Goal: Task Accomplishment & Management: Use online tool/utility

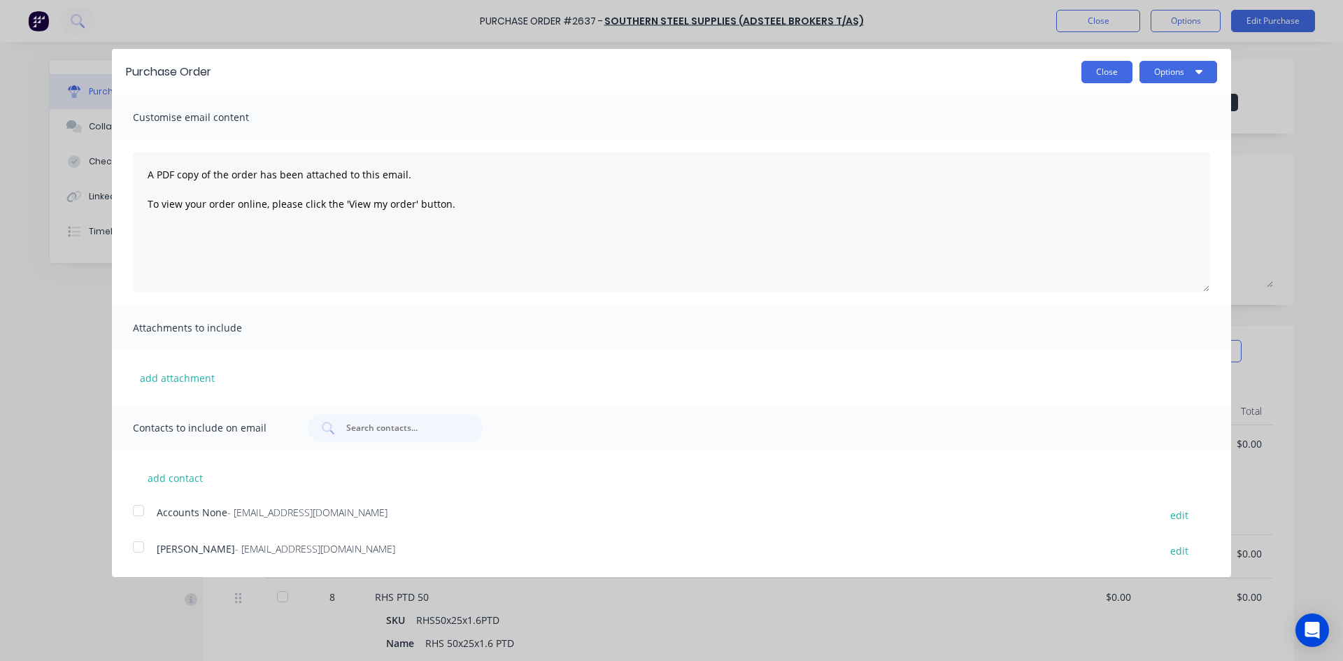
click at [1111, 69] on button "Close" at bounding box center [1106, 72] width 51 height 22
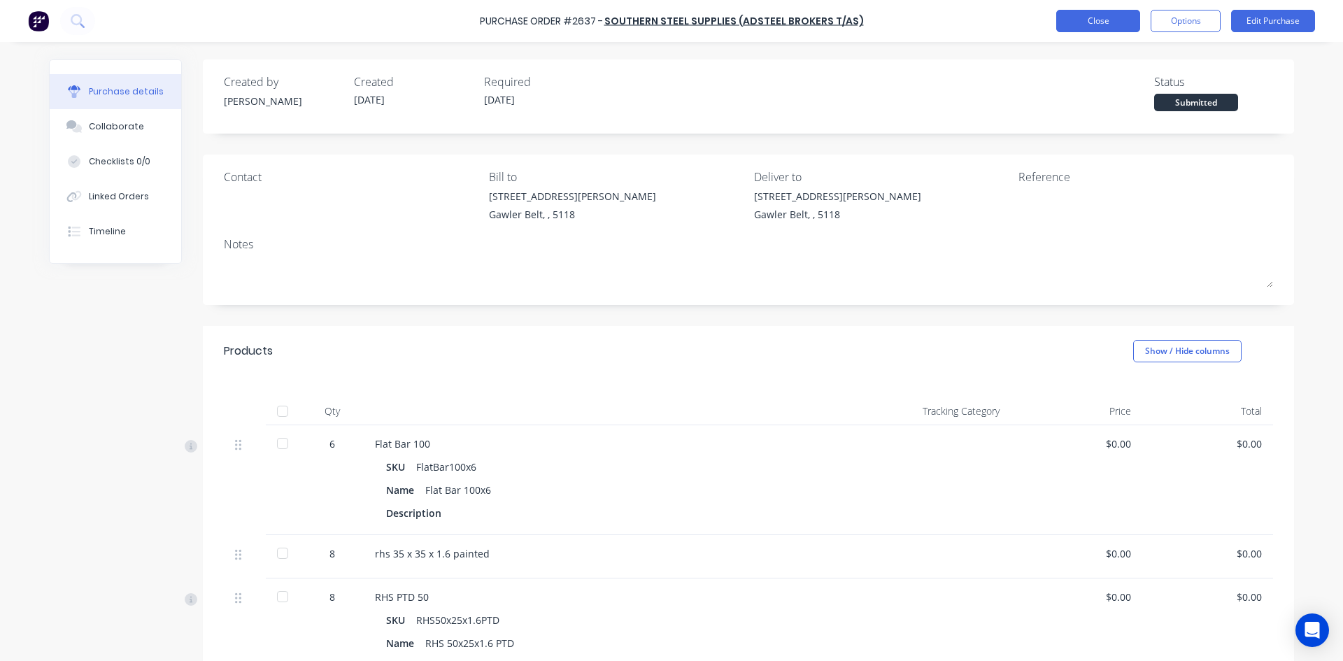
click at [1109, 19] on button "Close" at bounding box center [1098, 21] width 84 height 22
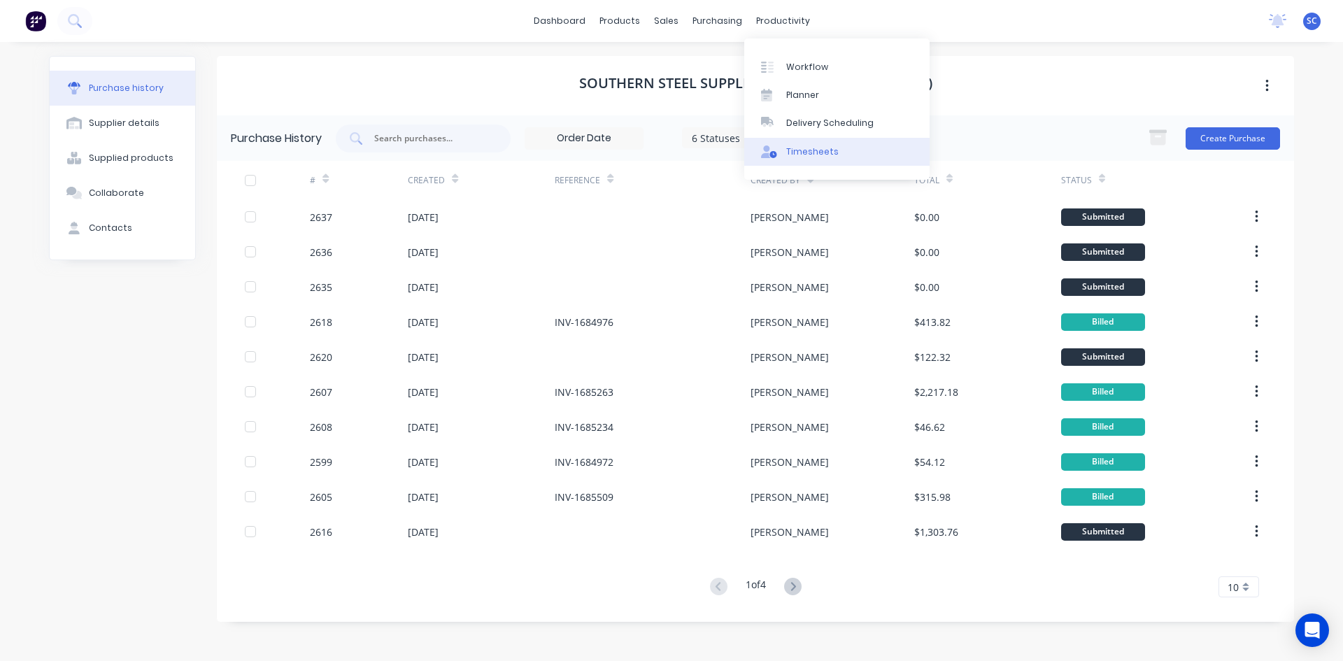
click at [813, 155] on div "Timesheets" at bounding box center [812, 151] width 52 height 13
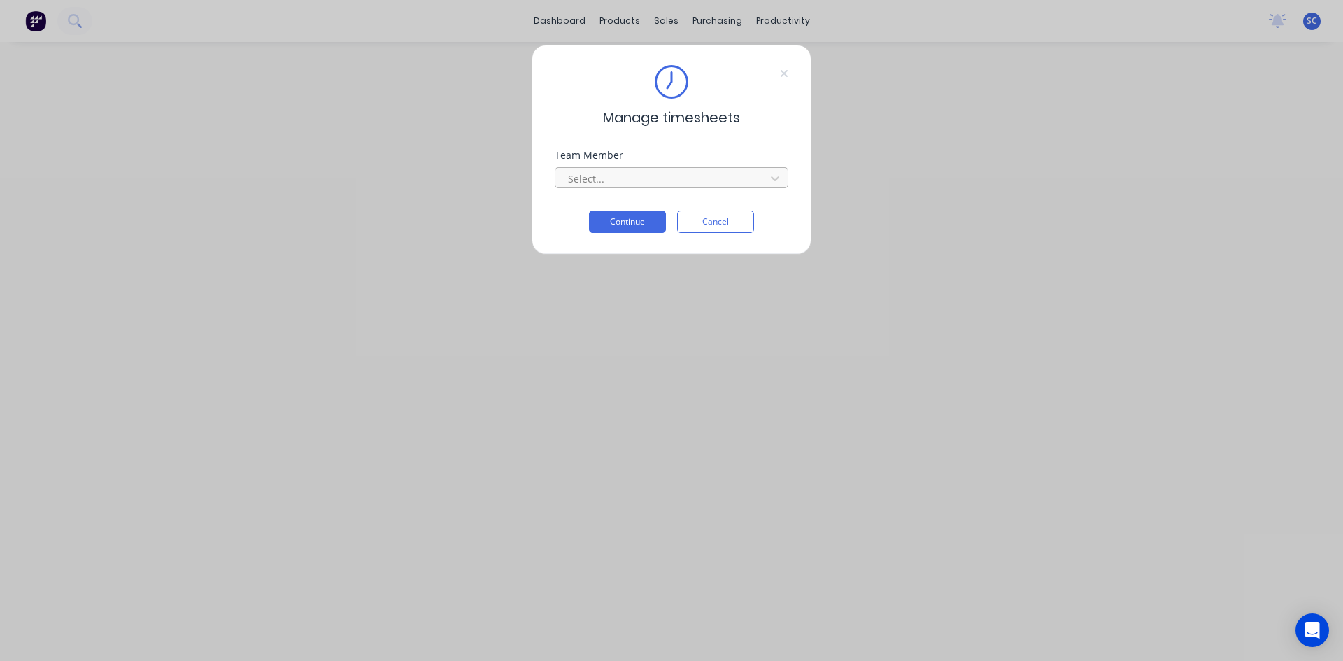
click at [709, 178] on div at bounding box center [662, 178] width 192 height 17
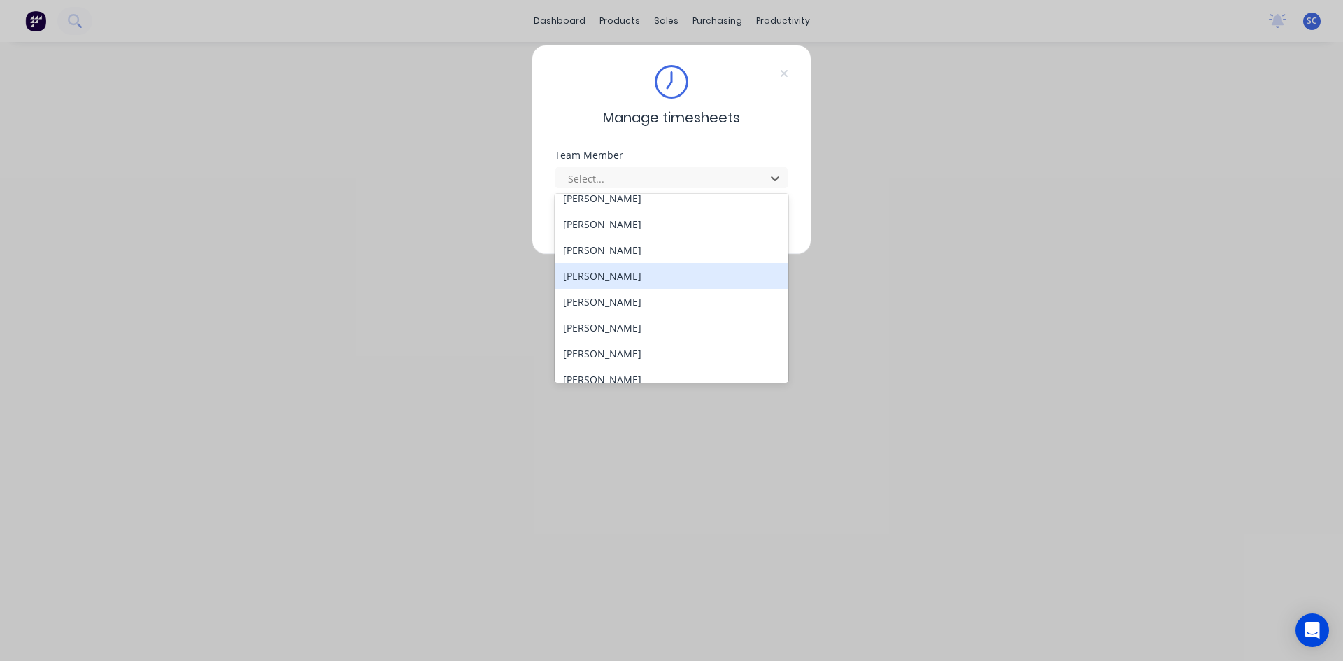
scroll to position [412, 0]
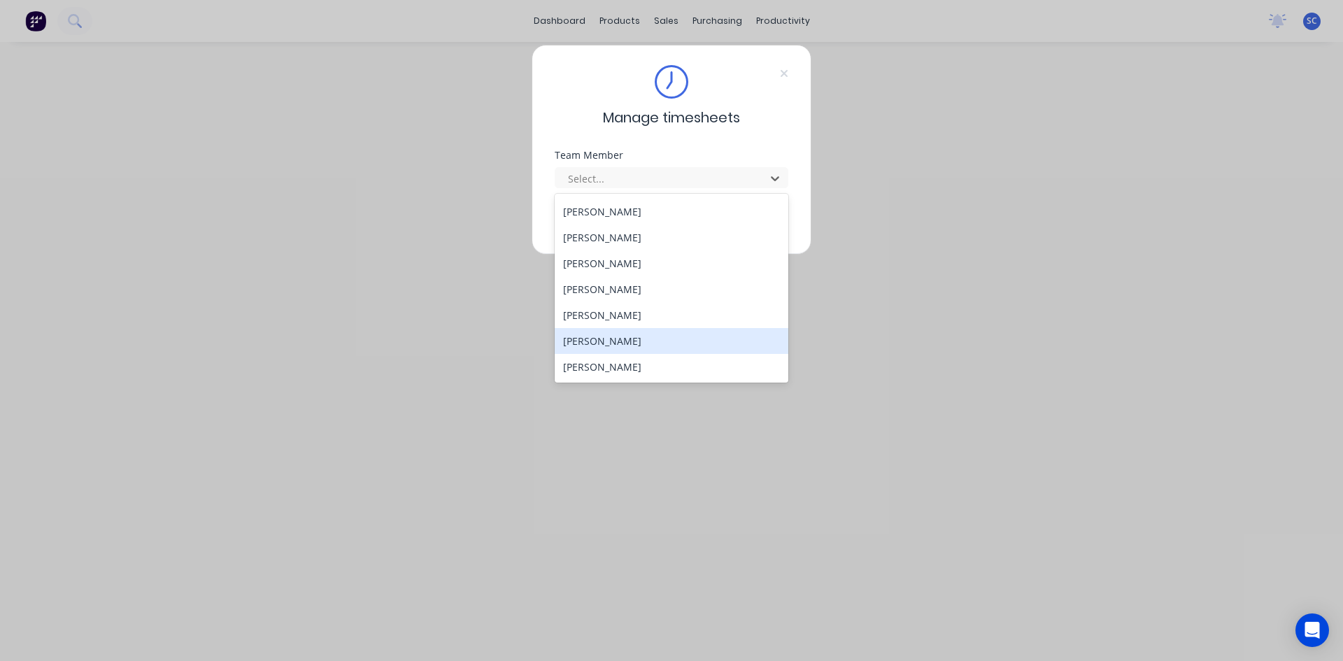
click at [624, 341] on div "[PERSON_NAME]" at bounding box center [672, 341] width 234 height 26
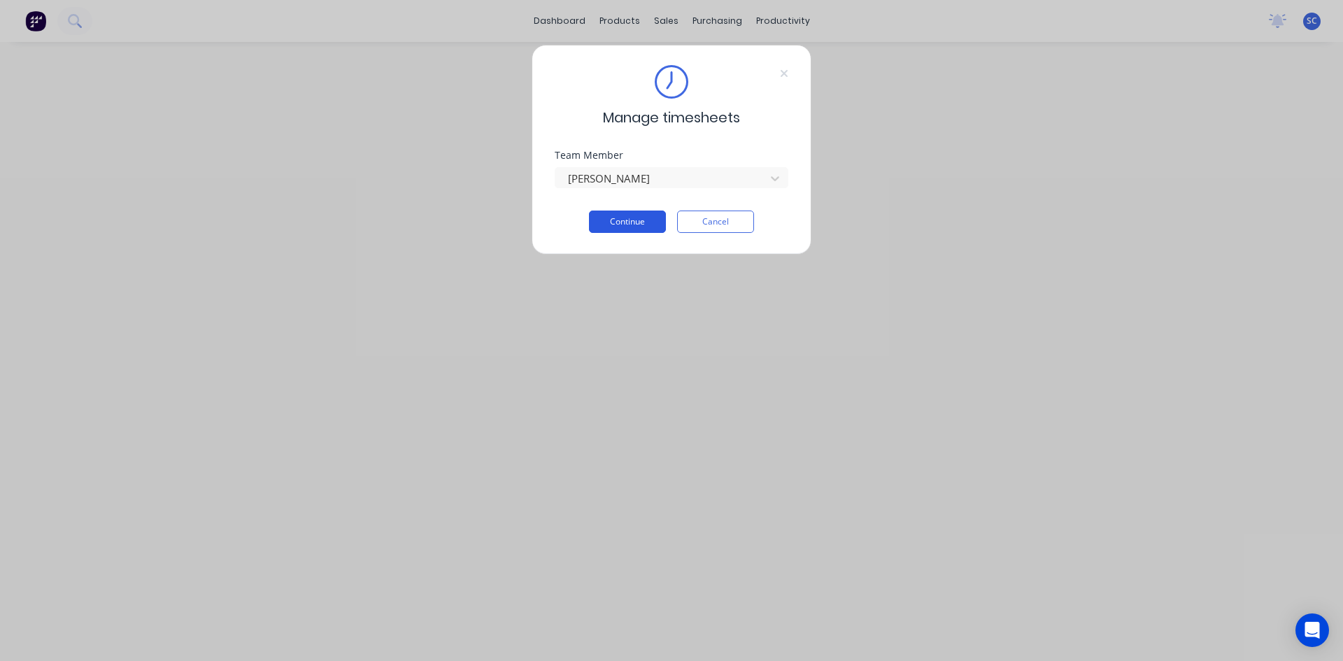
click at [650, 220] on button "Continue" at bounding box center [627, 221] width 77 height 22
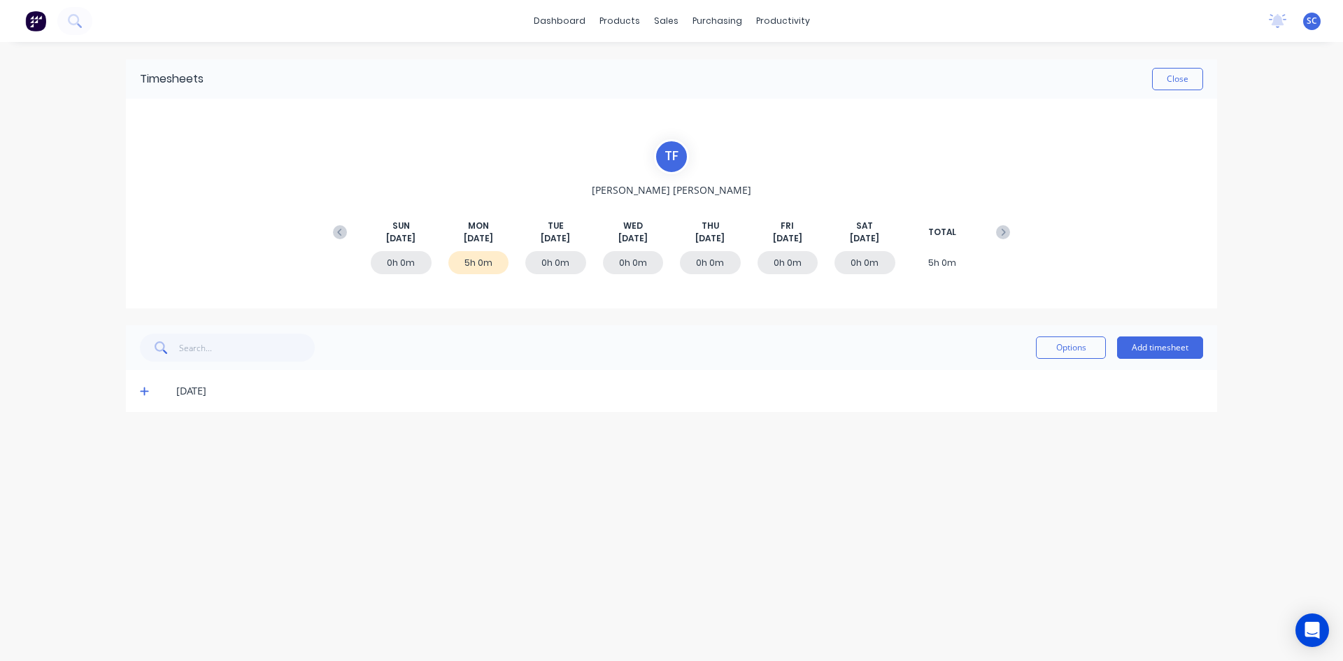
click at [143, 392] on icon at bounding box center [144, 391] width 8 height 8
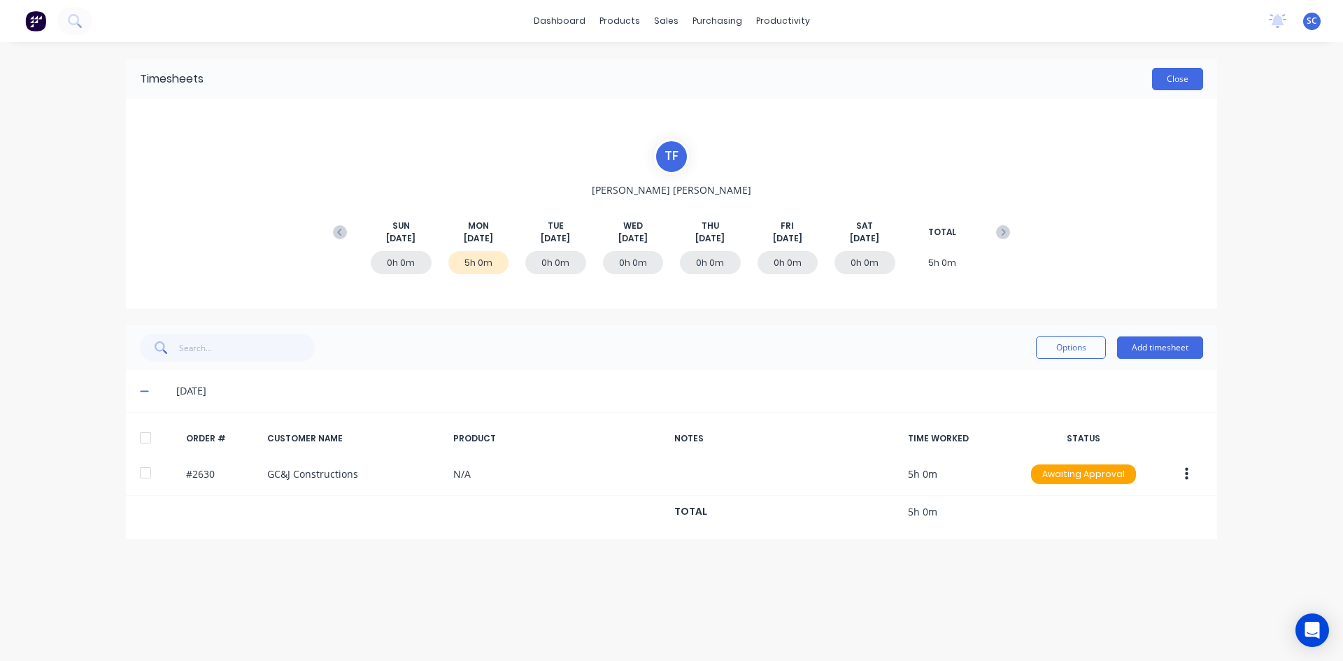
click at [1189, 76] on button "Close" at bounding box center [1177, 79] width 51 height 22
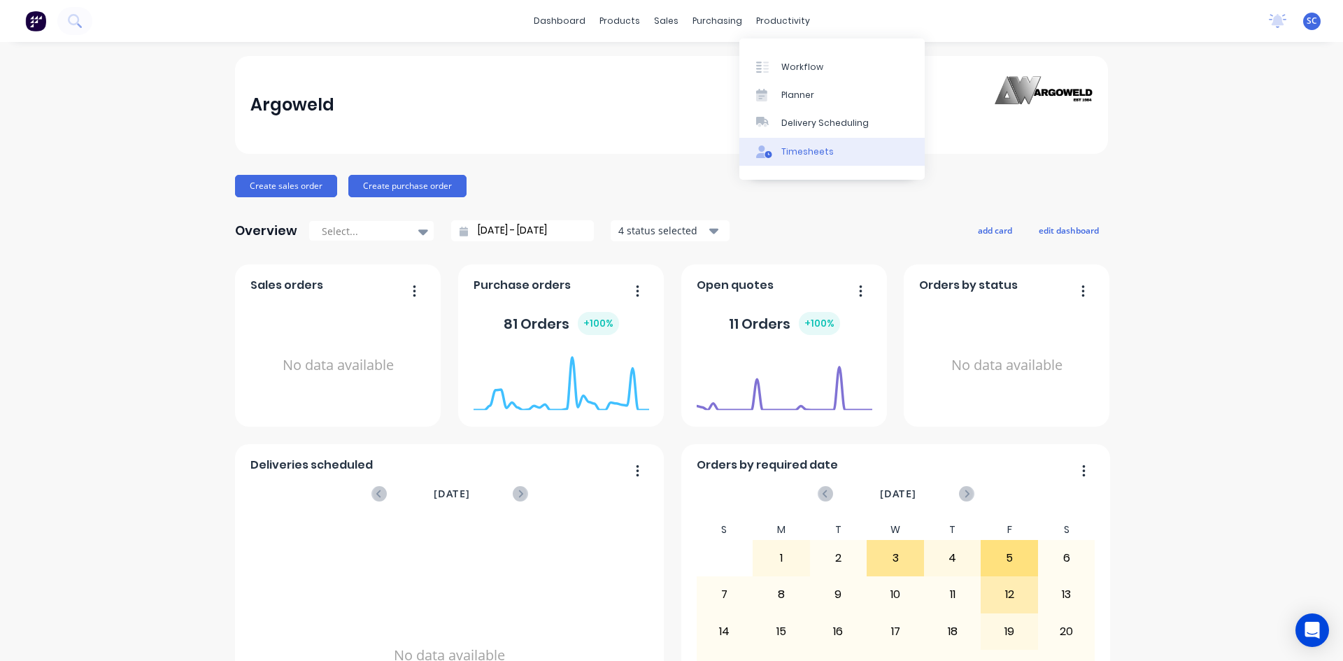
click at [827, 150] on div "Timesheets" at bounding box center [807, 151] width 52 height 13
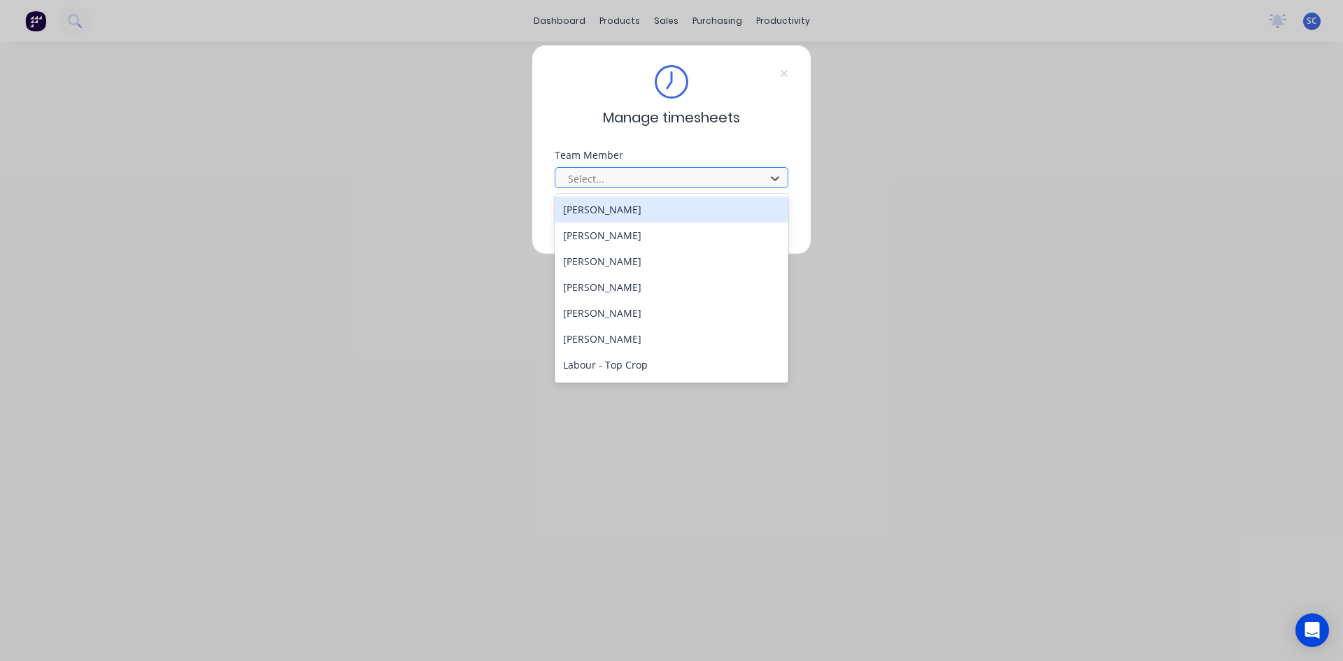
click at [704, 178] on div at bounding box center [662, 178] width 192 height 17
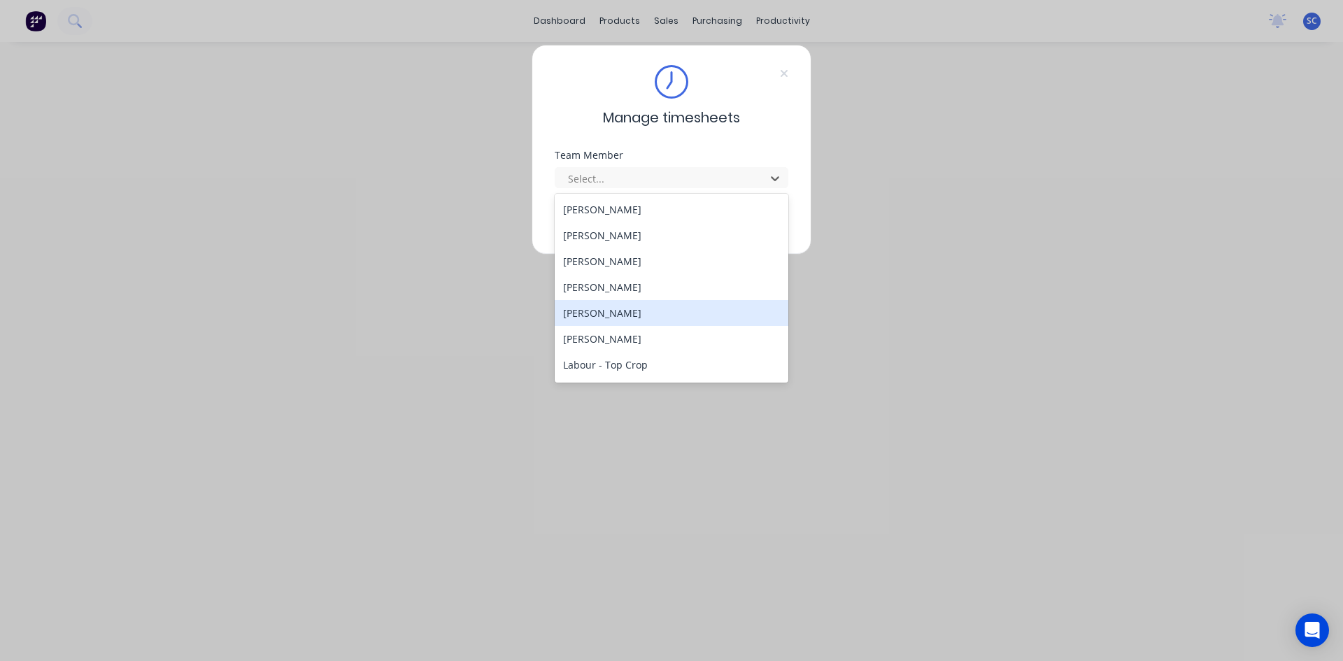
click at [645, 234] on div "[PERSON_NAME]" at bounding box center [672, 235] width 234 height 26
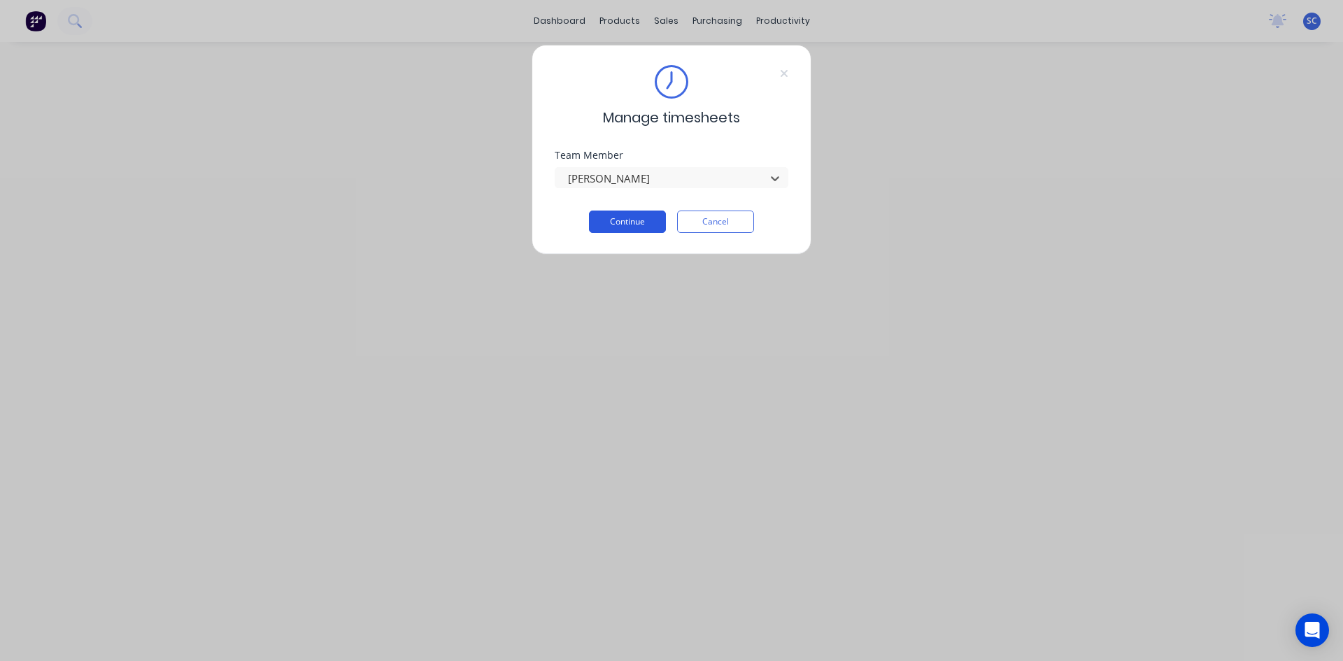
click at [632, 216] on button "Continue" at bounding box center [627, 221] width 77 height 22
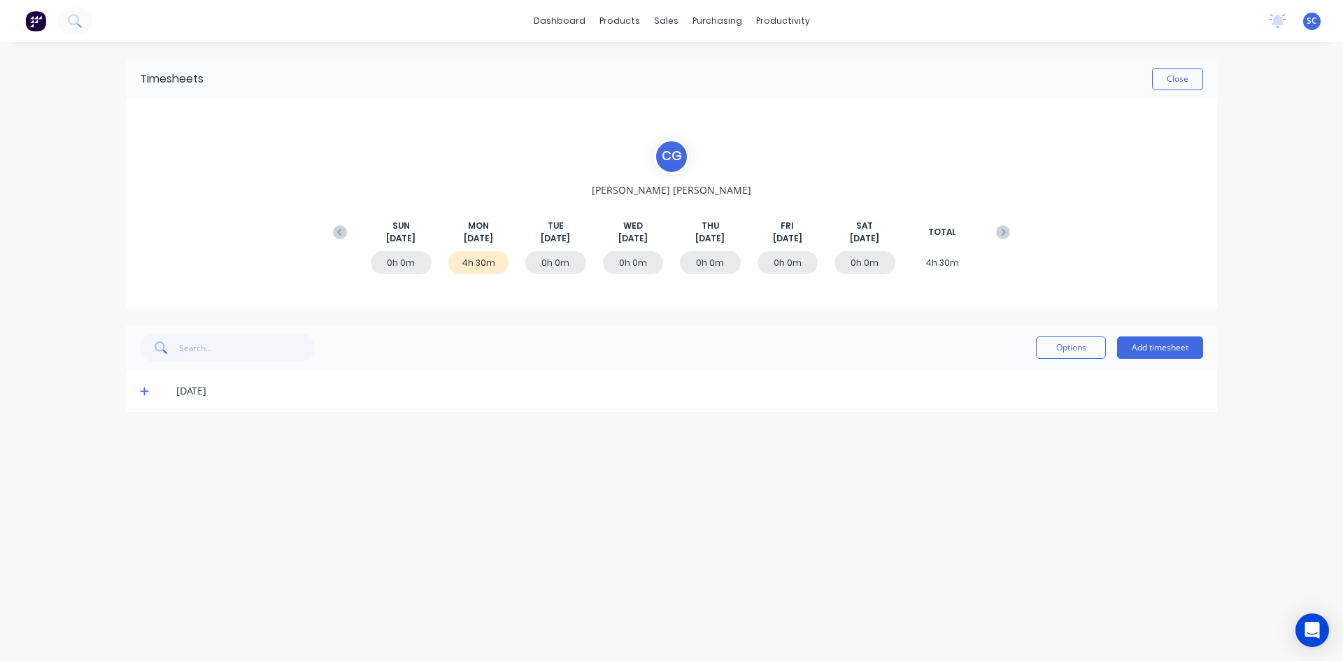
click at [143, 392] on icon at bounding box center [144, 391] width 8 height 8
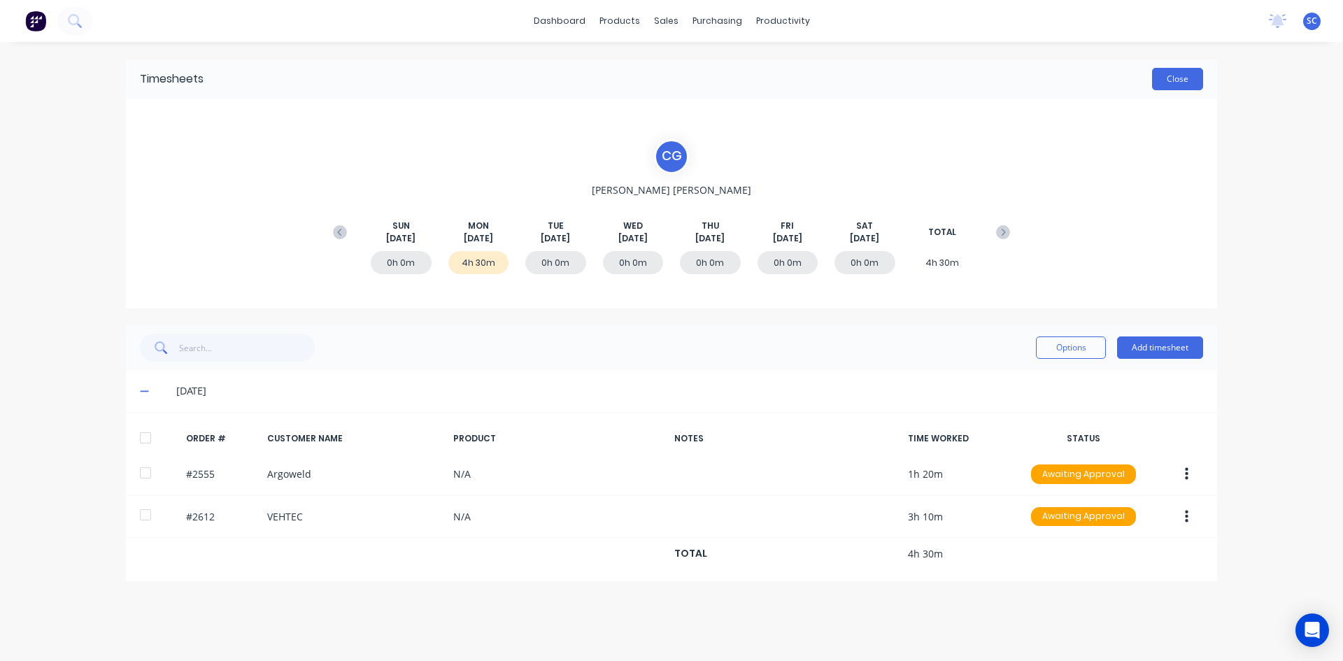
click at [1178, 85] on button "Close" at bounding box center [1177, 79] width 51 height 22
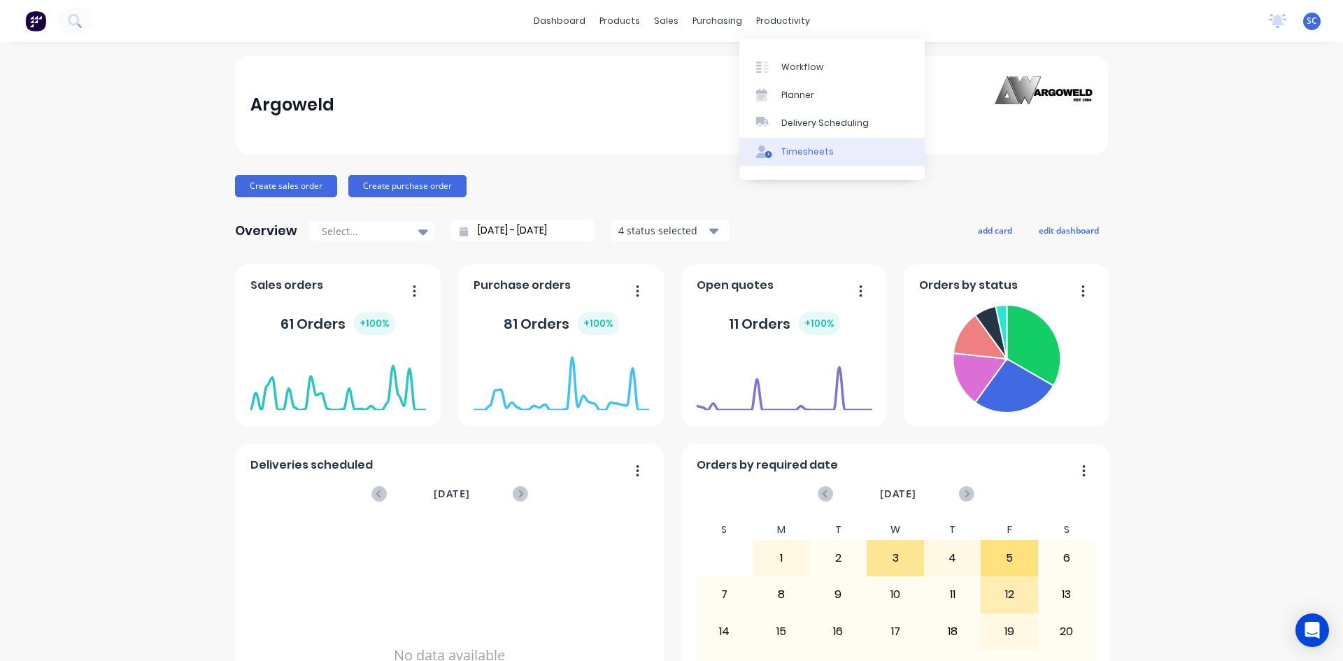
click at [805, 152] on div "Timesheets" at bounding box center [807, 151] width 52 height 13
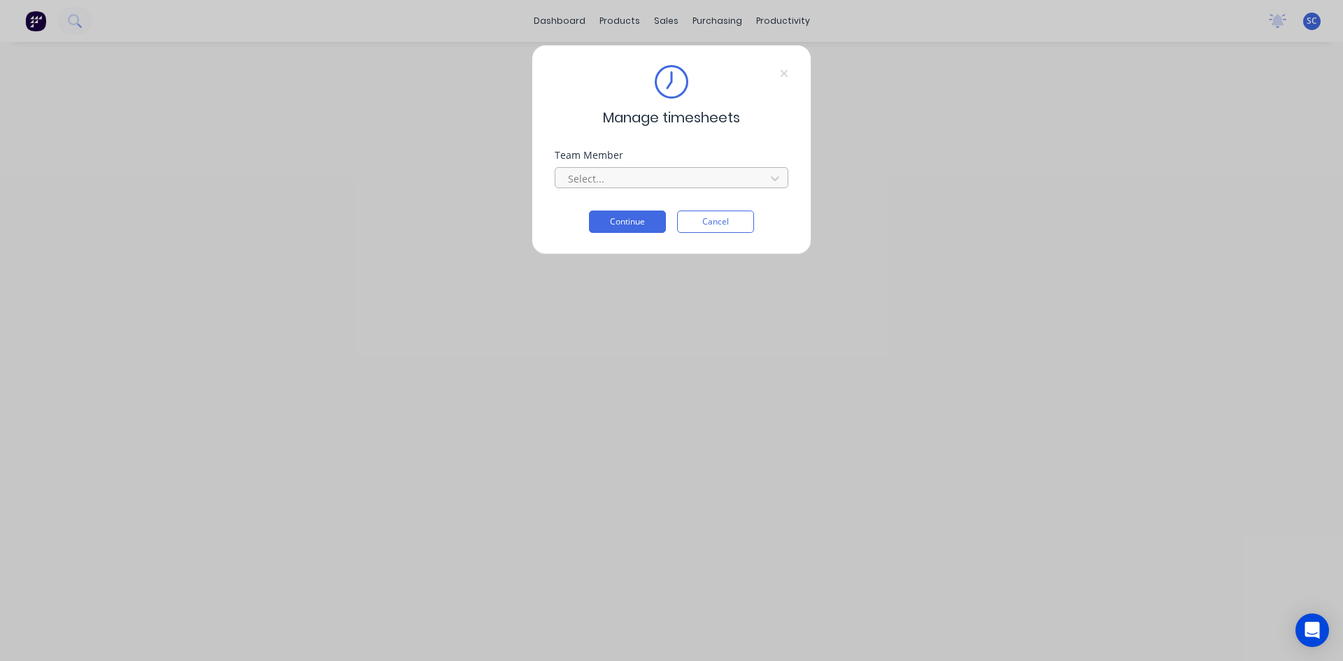
click at [607, 178] on div at bounding box center [662, 178] width 192 height 17
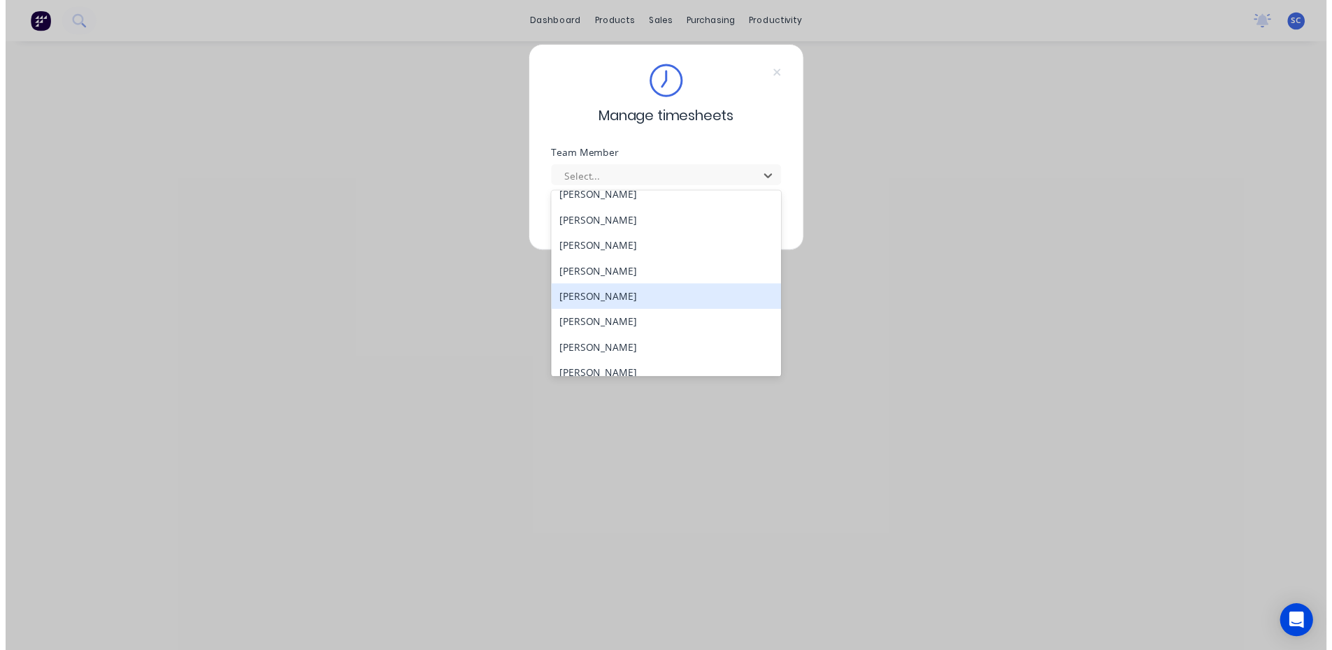
scroll to position [350, 0]
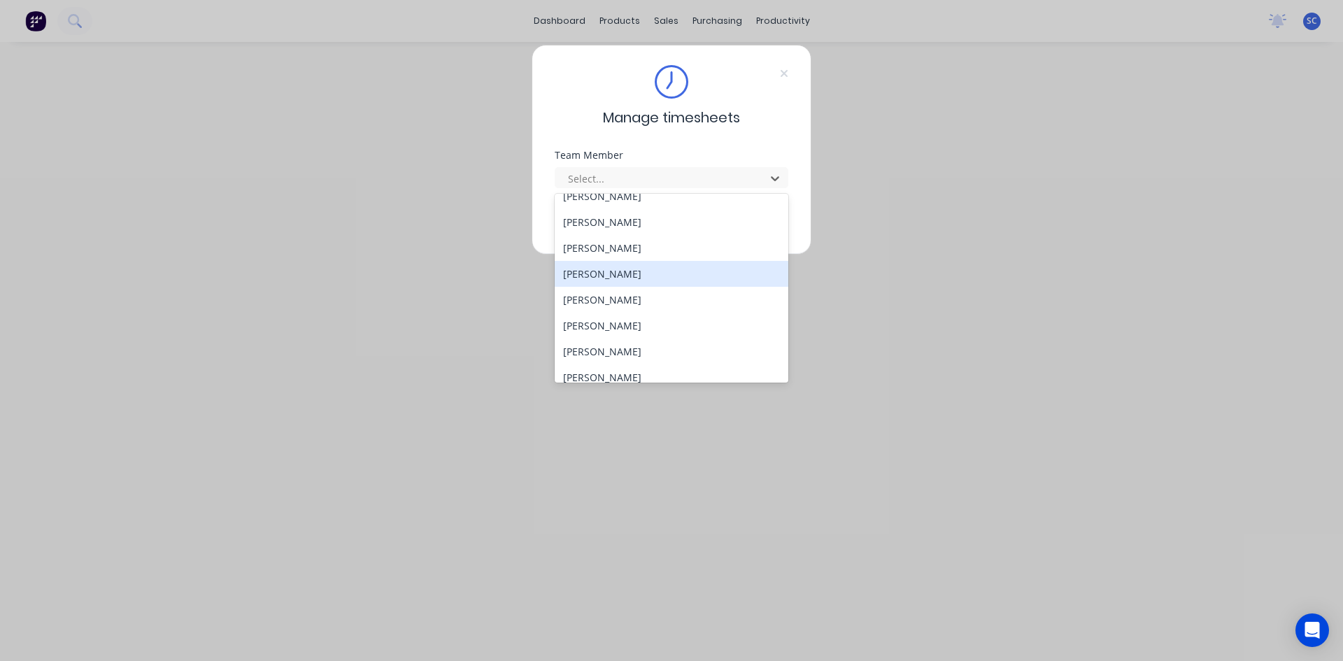
click at [673, 273] on div "[PERSON_NAME]" at bounding box center [672, 274] width 234 height 26
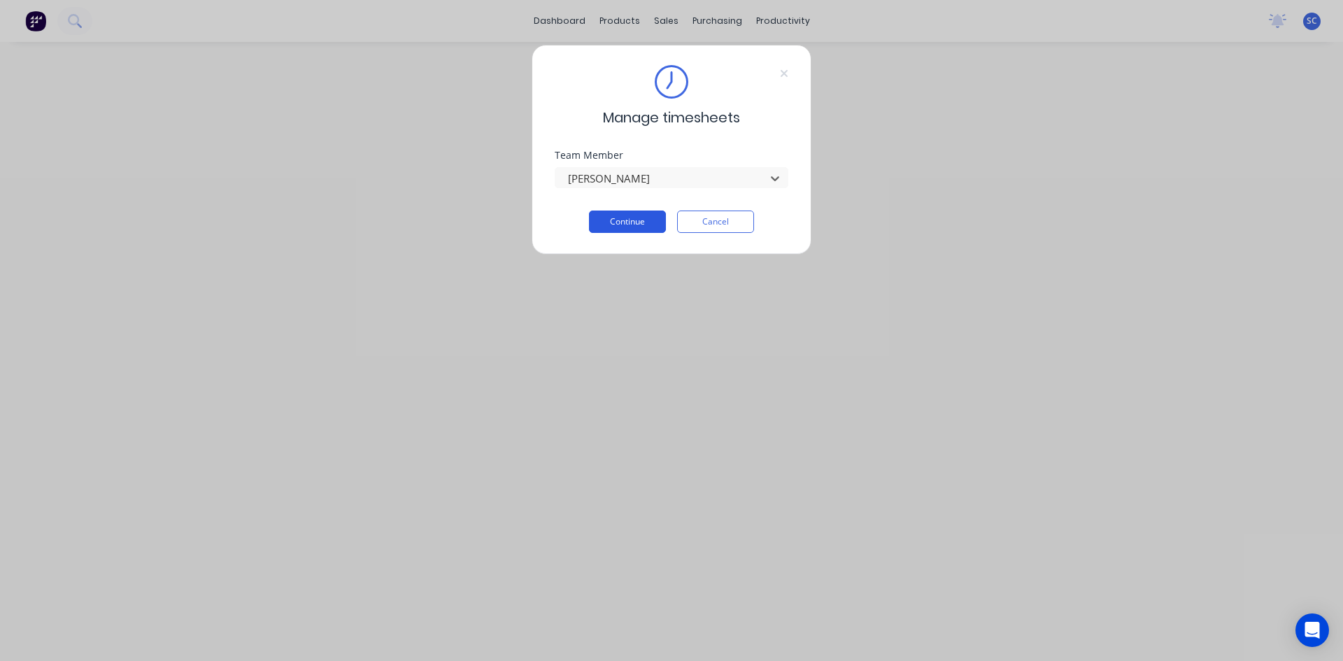
click at [640, 222] on button "Continue" at bounding box center [627, 221] width 77 height 22
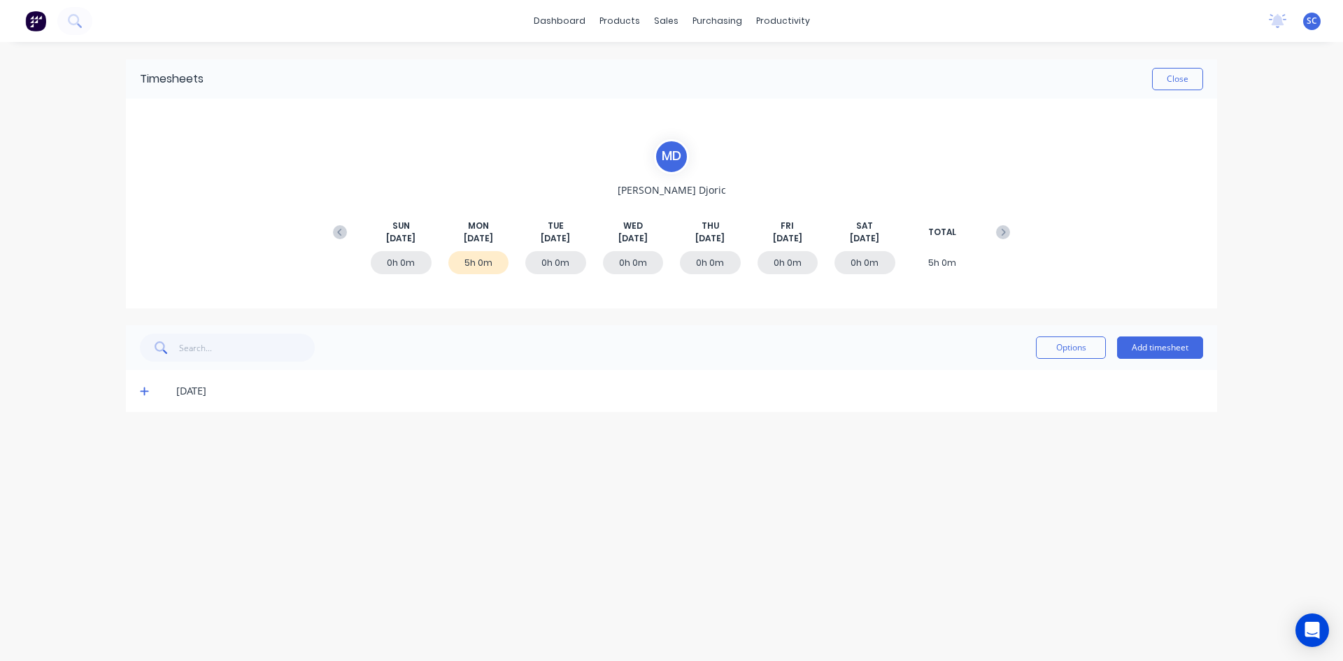
click at [148, 389] on icon at bounding box center [144, 391] width 9 height 10
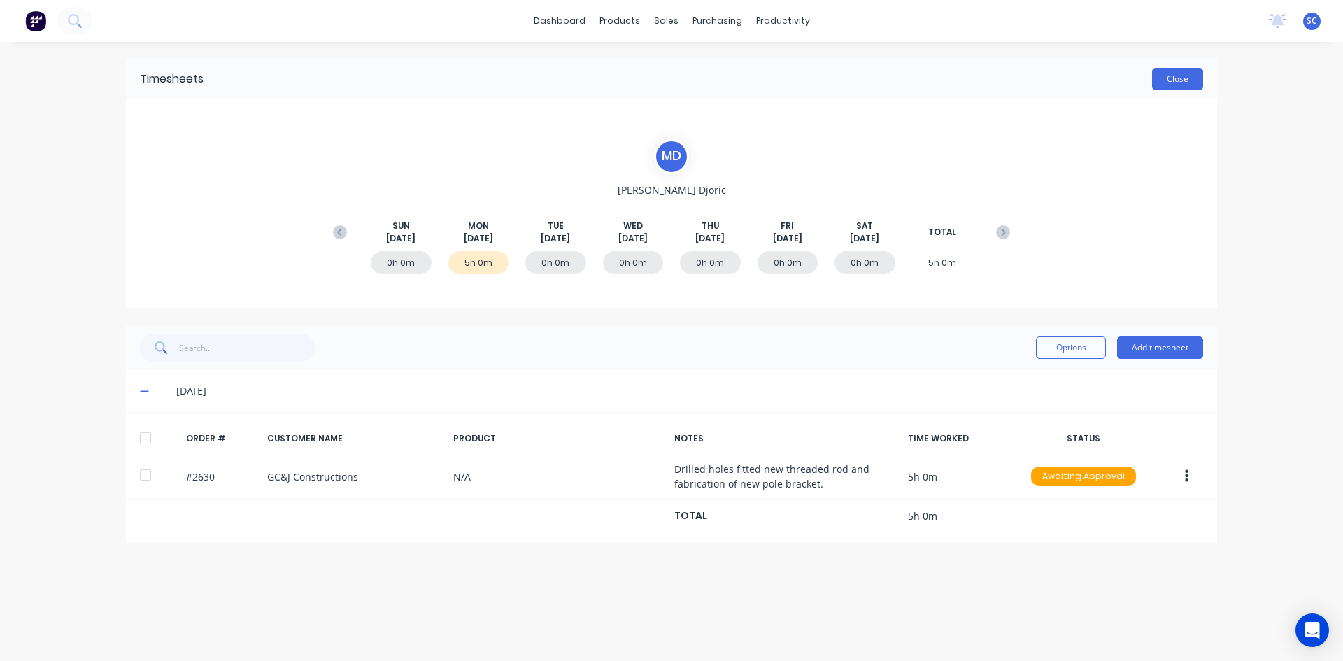
click at [1164, 82] on button "Close" at bounding box center [1177, 79] width 51 height 22
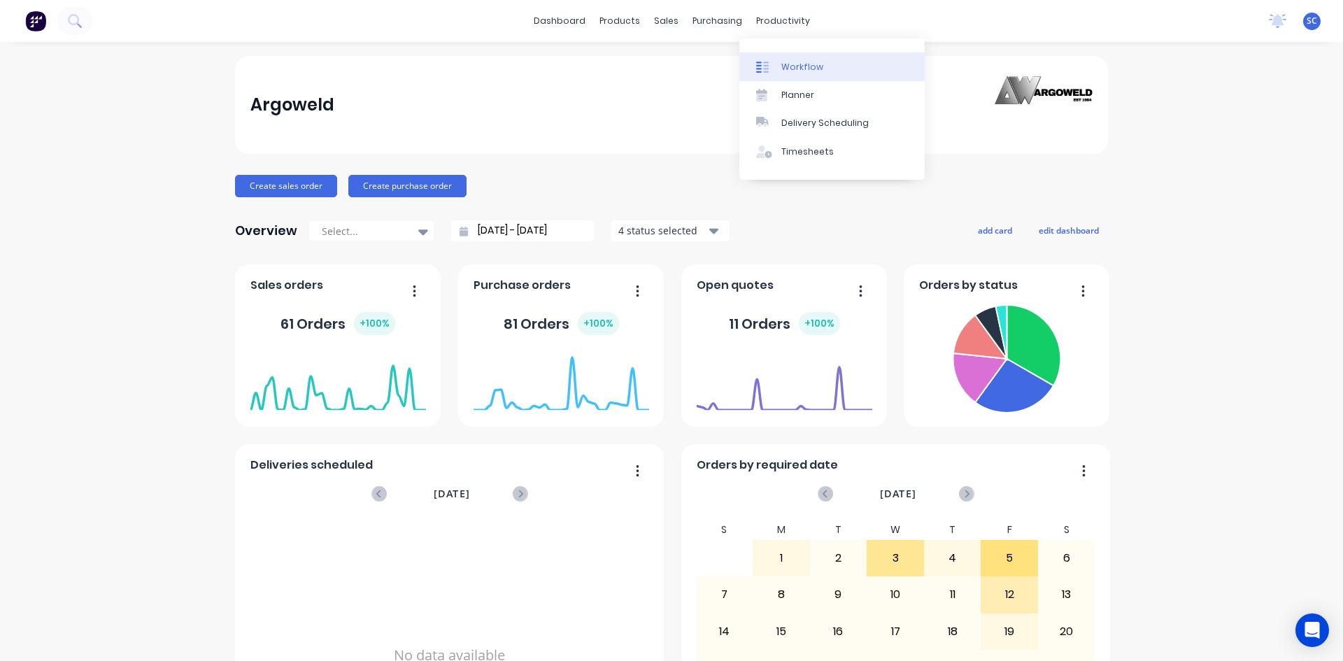
click at [793, 69] on div "Workflow" at bounding box center [802, 67] width 42 height 13
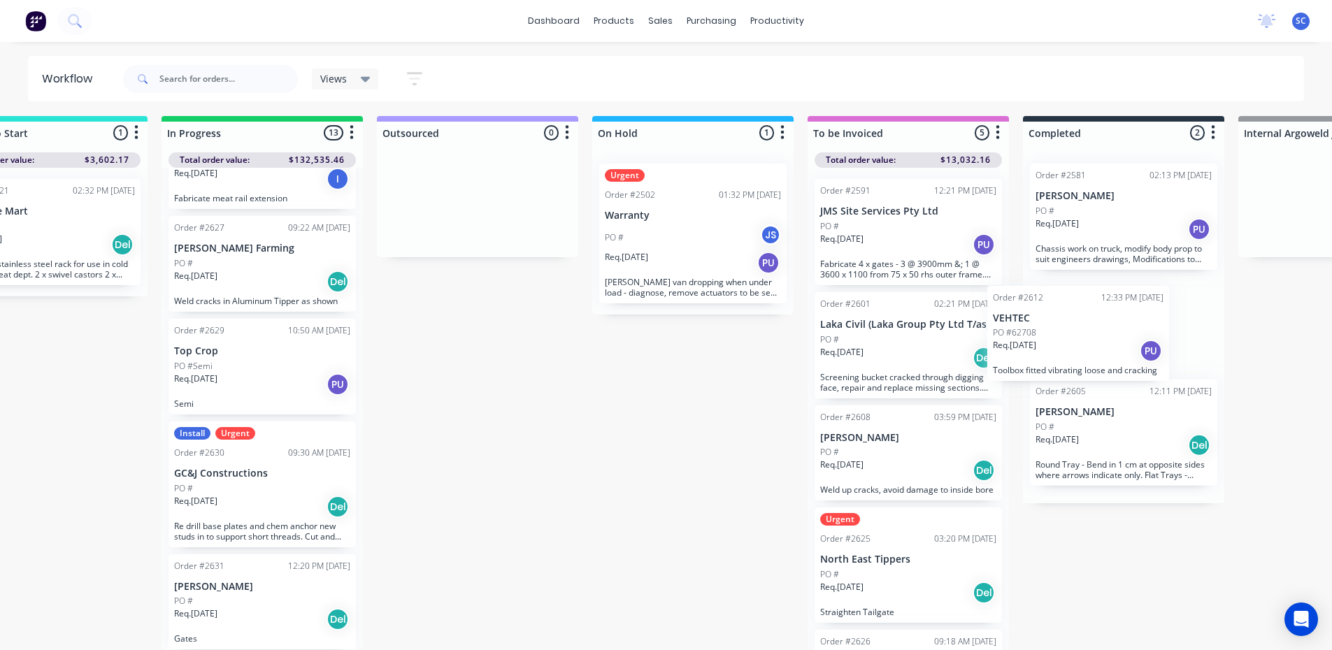
scroll to position [13, 520]
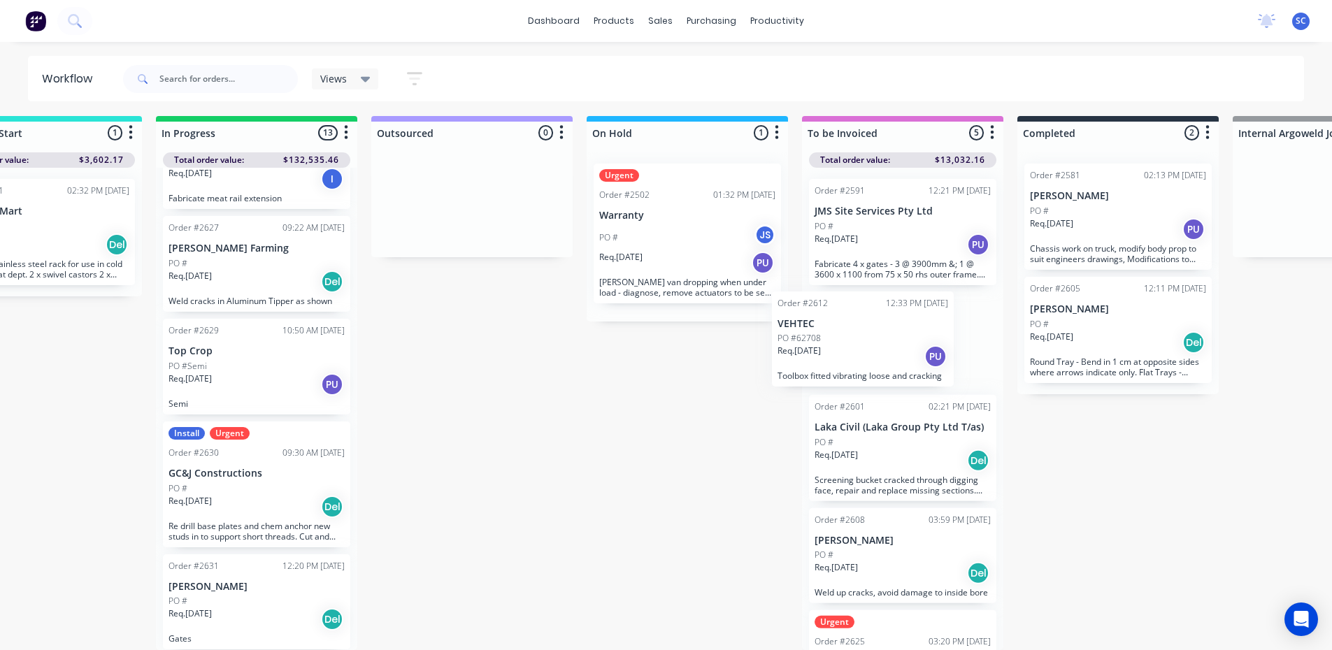
drag, startPoint x: 113, startPoint y: 564, endPoint x: 854, endPoint y: 353, distance: 770.5
click at [854, 353] on div "Submitted 12 Sort By Created date Required date Order number Customer name Most…" at bounding box center [635, 383] width 2332 height 534
click at [900, 334] on div "PO #62708" at bounding box center [903, 340] width 176 height 13
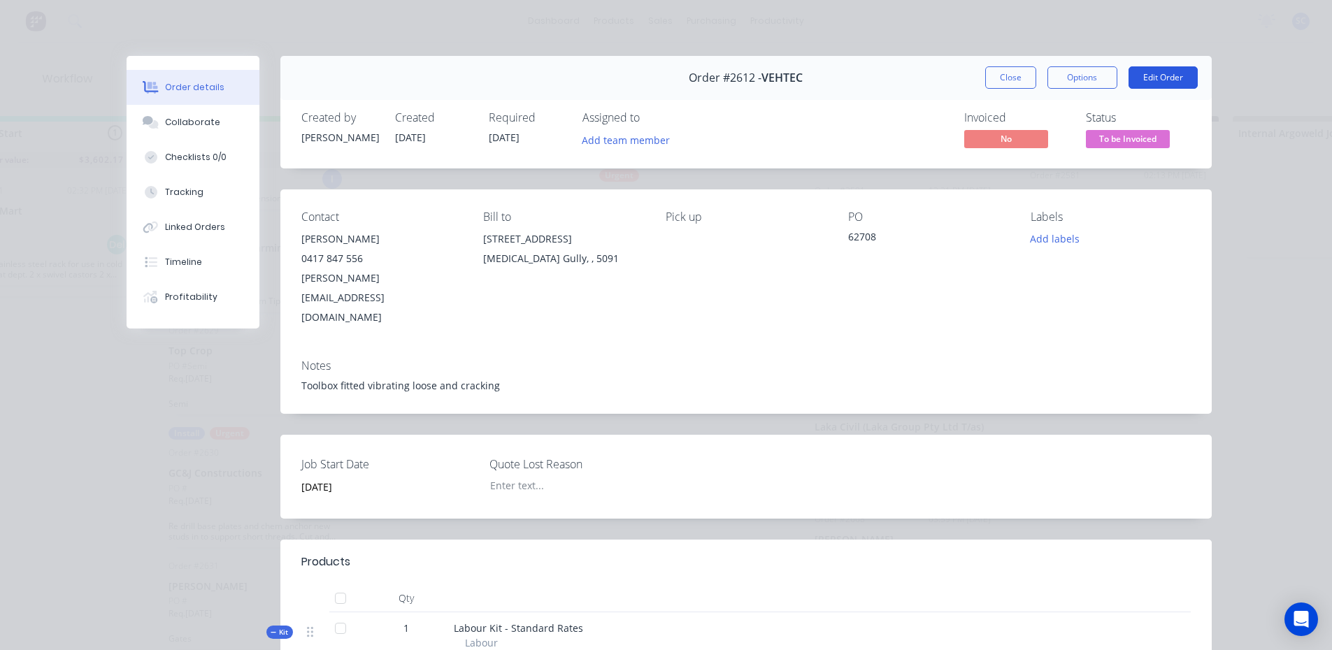
click at [1165, 76] on button "Edit Order" at bounding box center [1163, 77] width 69 height 22
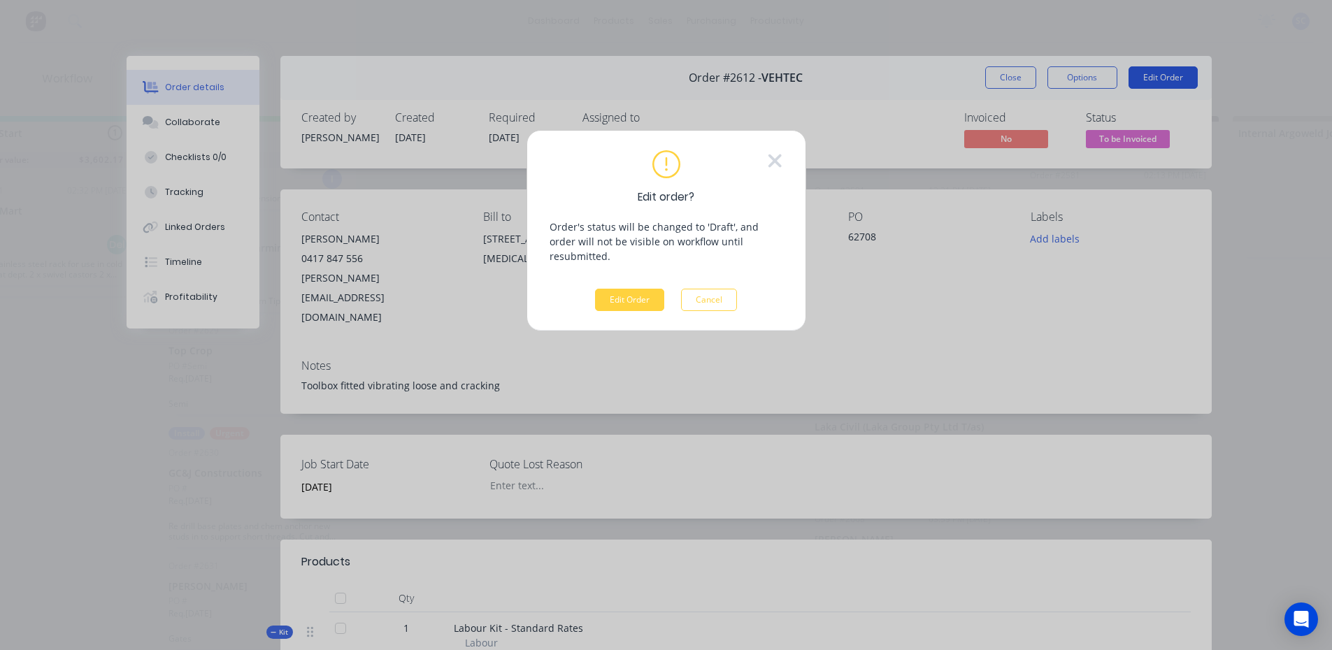
scroll to position [3, 520]
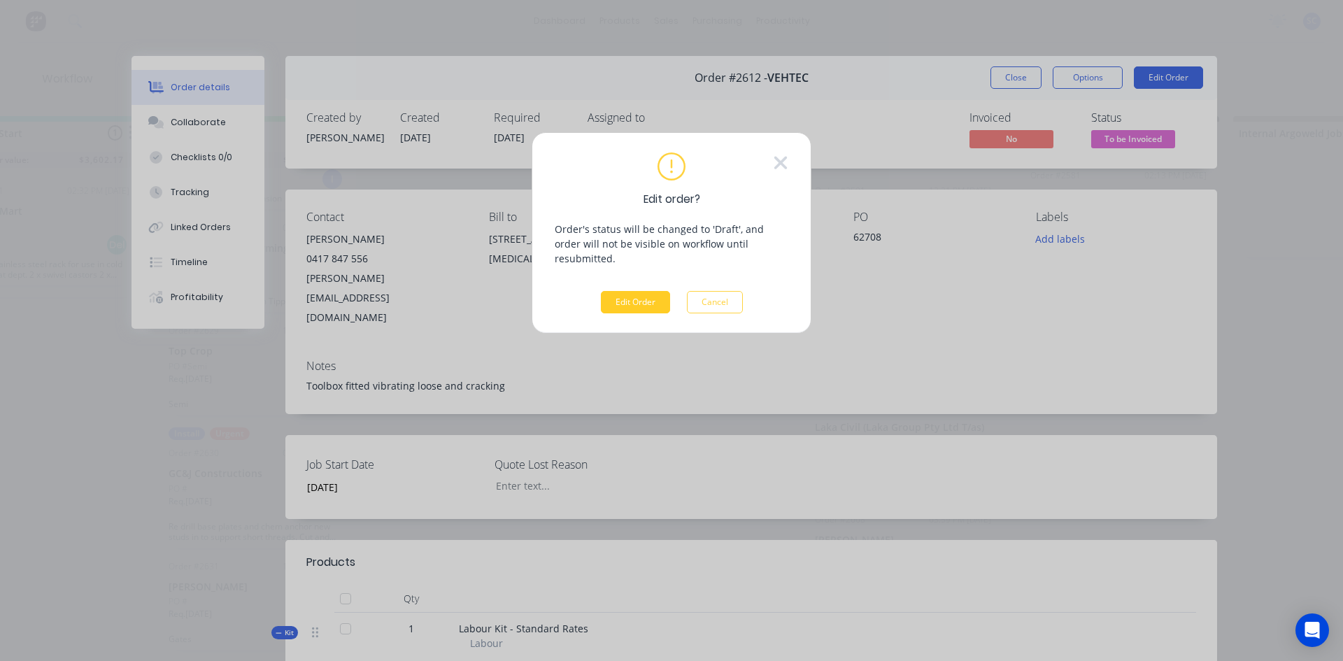
click at [650, 291] on button "Edit Order" at bounding box center [635, 302] width 69 height 22
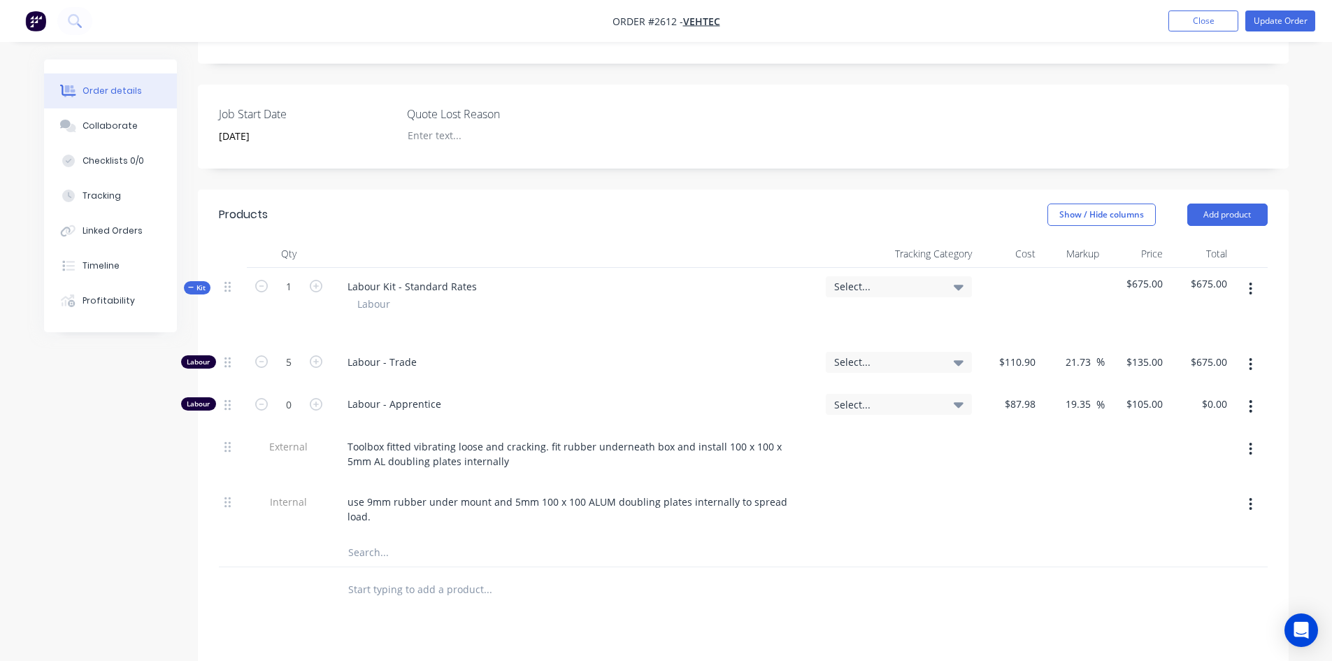
scroll to position [350, 0]
click at [385, 572] on input "text" at bounding box center [488, 586] width 280 height 28
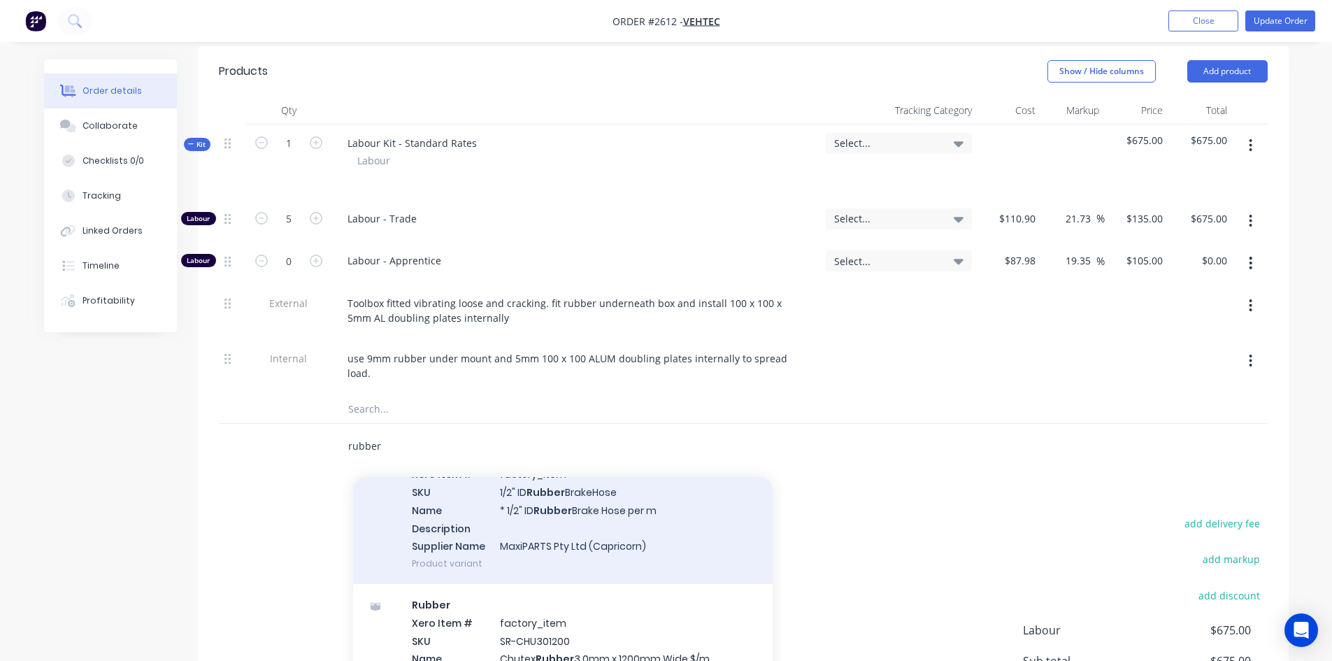
scroll to position [420, 0]
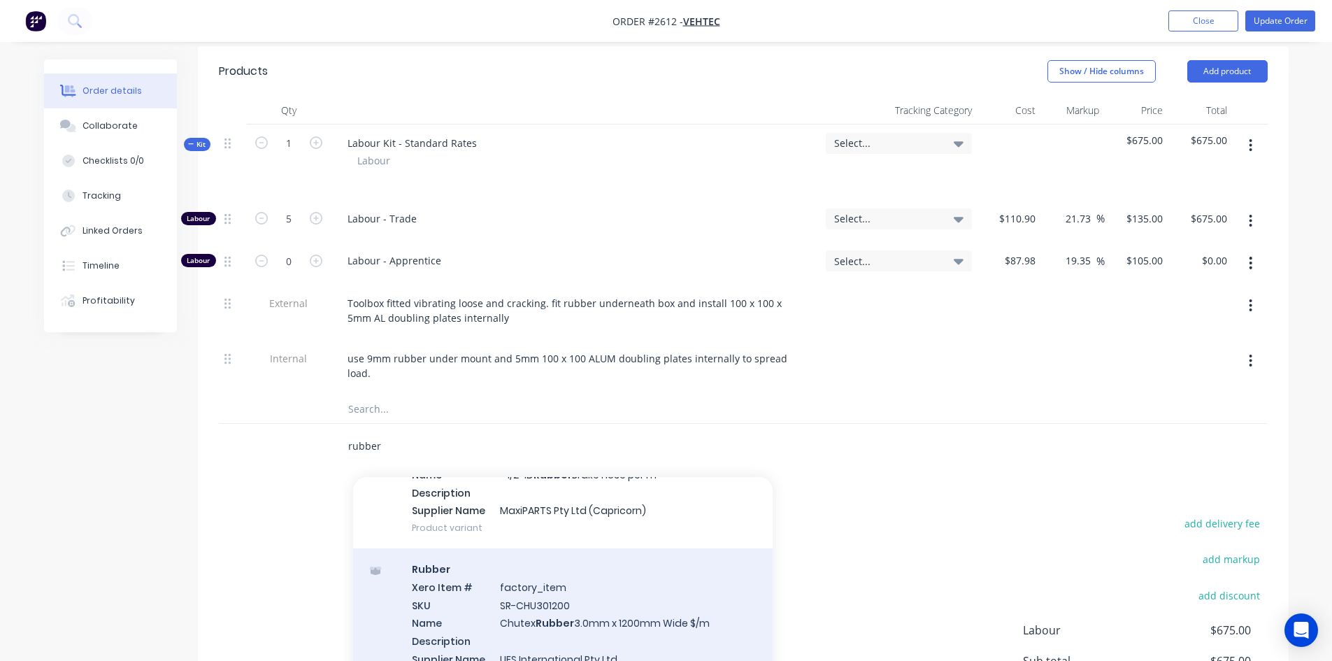
type input "rubber"
click at [459, 576] on div "Rubber Xero Item # factory_item SKU SR-CHU301200 Name Chutex Rubber 3.0mm x 120…" at bounding box center [563, 622] width 420 height 149
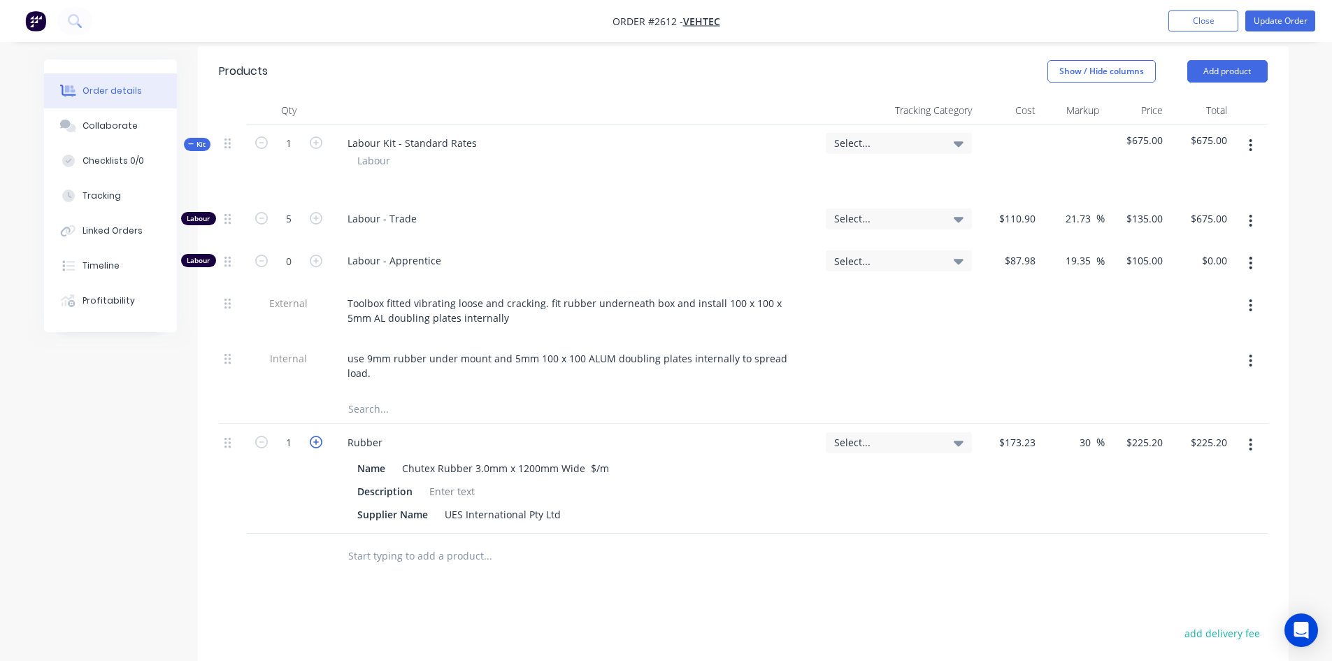
click at [311, 436] on icon "button" at bounding box center [316, 442] width 13 height 13
type input "2"
type input "$450.40"
click at [271, 154] on input "2" at bounding box center [289, 143] width 36 height 21
click at [262, 436] on icon "button" at bounding box center [261, 442] width 13 height 13
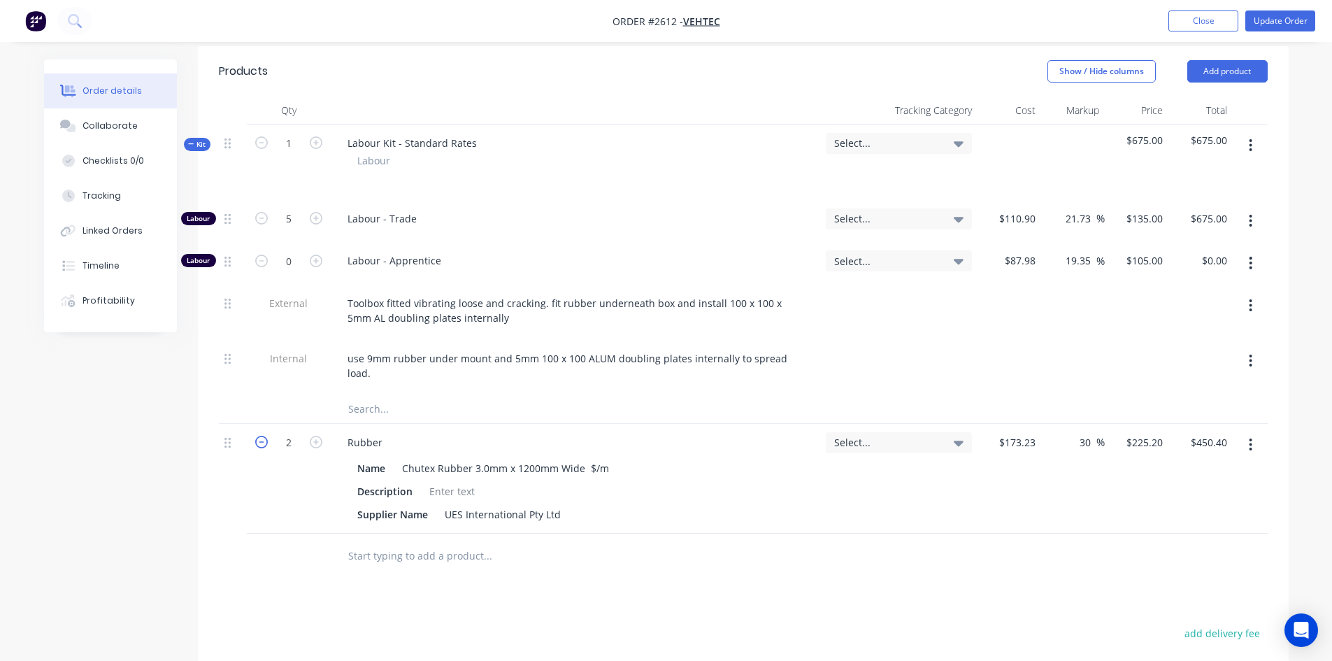
type input "1"
type input "$225.20"
click at [287, 154] on input "1" at bounding box center [289, 143] width 36 height 21
type input "0.25"
type input "$56.30"
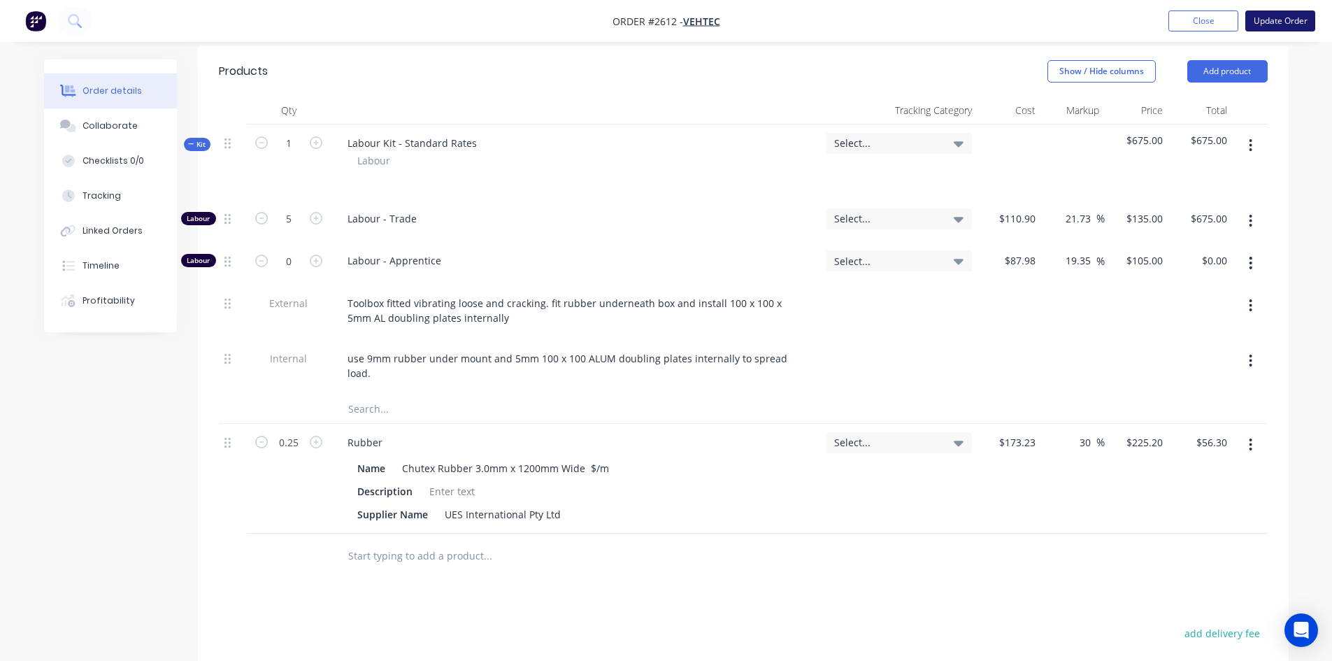
click at [1256, 22] on button "Update Order" at bounding box center [1280, 20] width 70 height 21
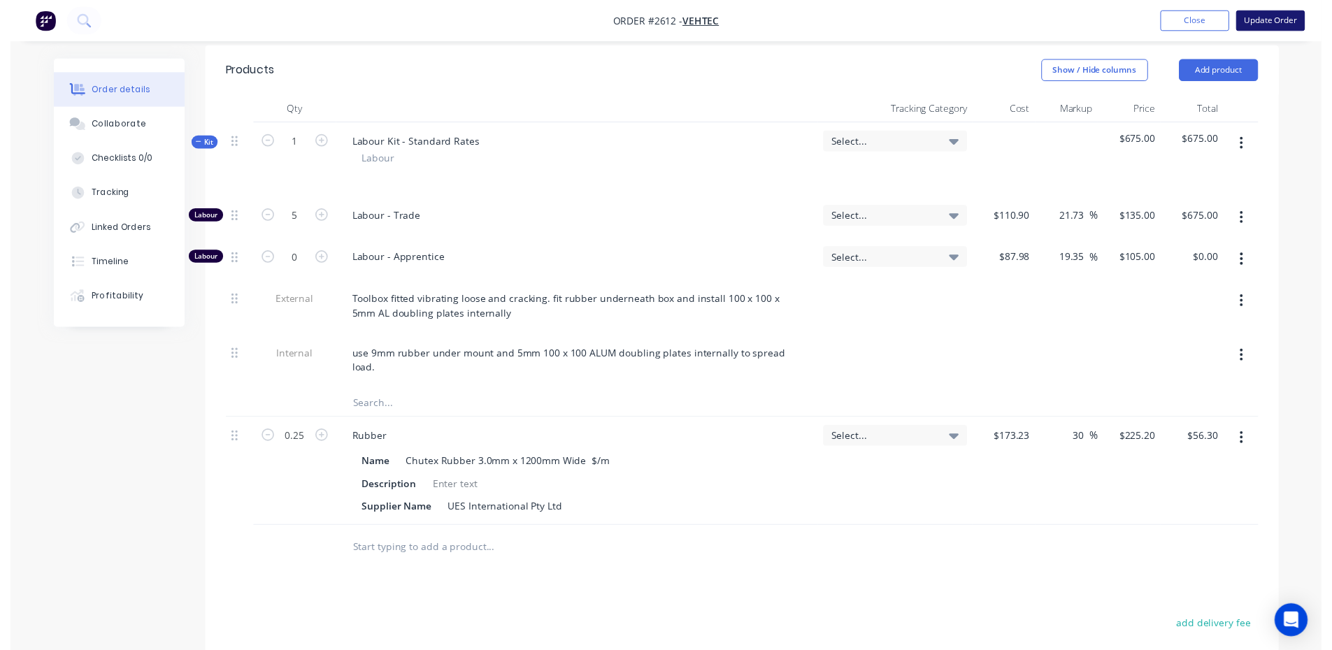
scroll to position [0, 0]
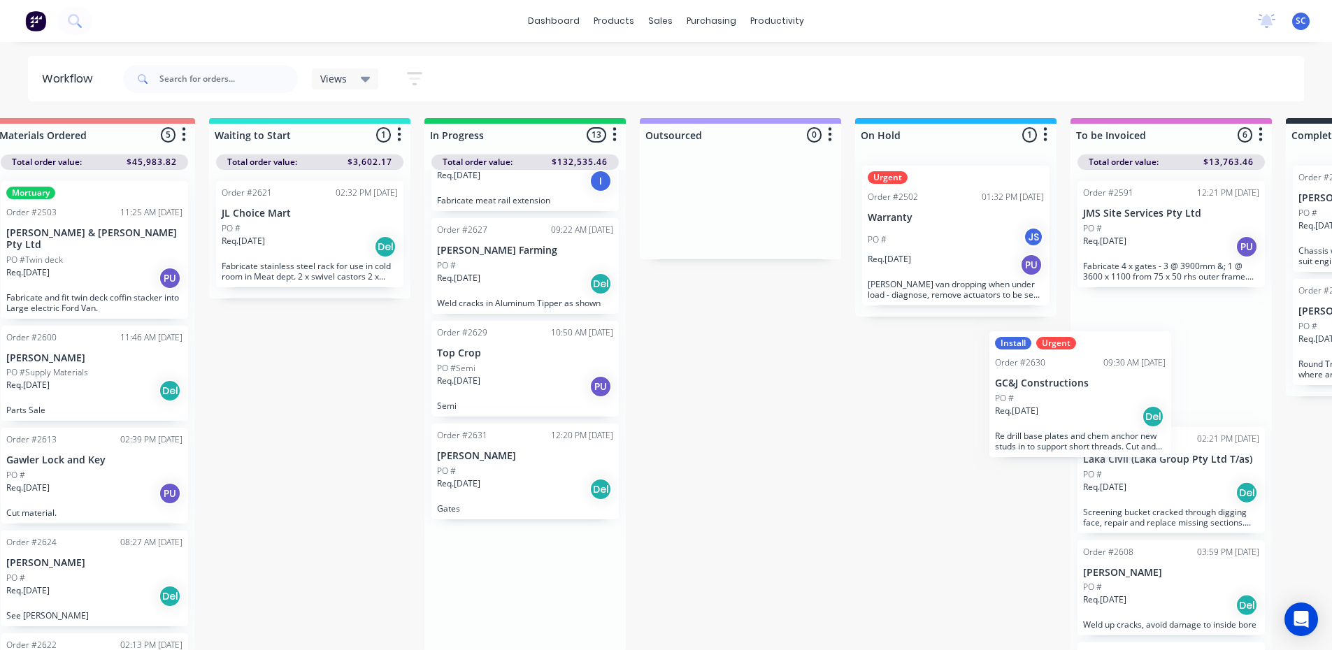
scroll to position [1, 272]
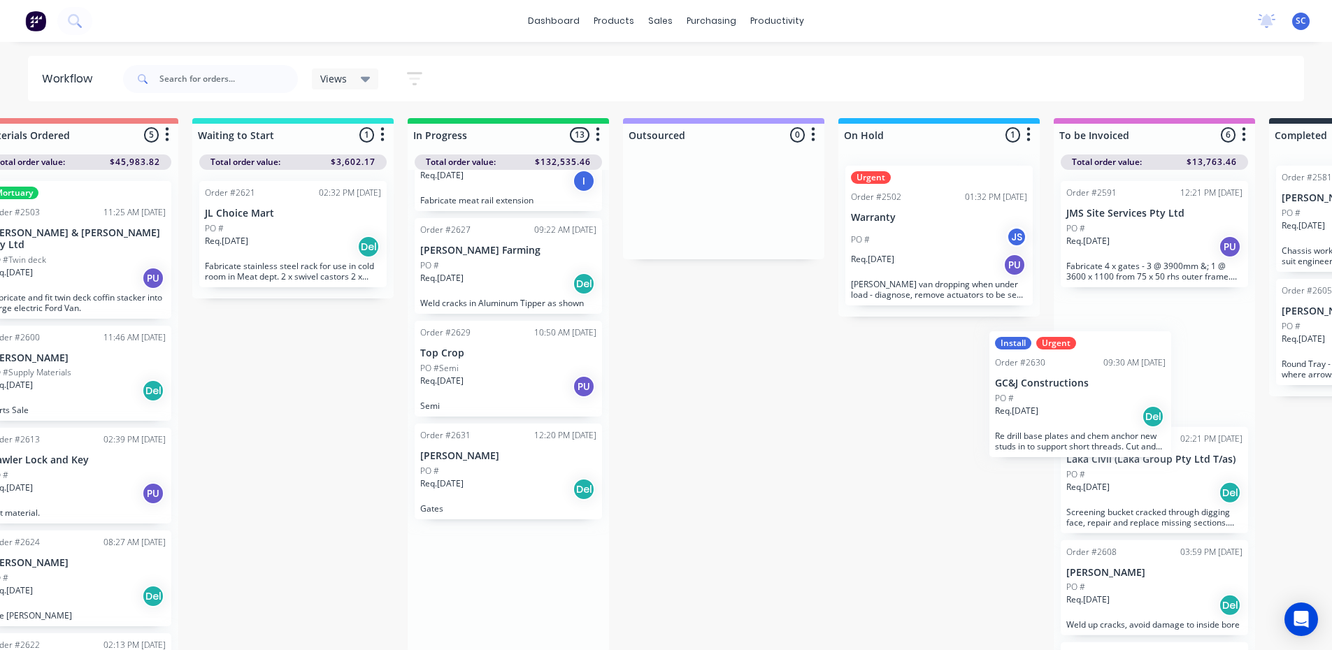
drag, startPoint x: 510, startPoint y: 494, endPoint x: 1049, endPoint y: 401, distance: 546.5
click at [1049, 401] on div "Submitted 11 Sort By Created date Required date Order number Customer name Most…" at bounding box center [886, 385] width 2332 height 534
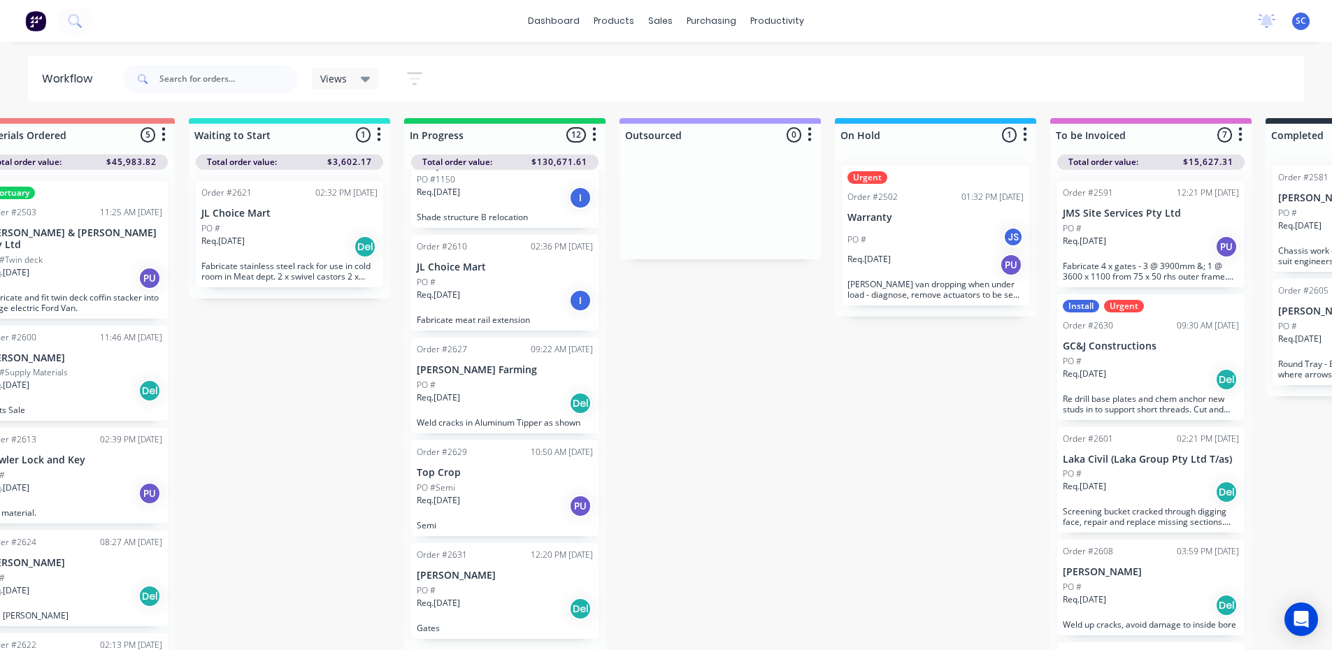
scroll to position [843, 0]
